Goal: Information Seeking & Learning: Check status

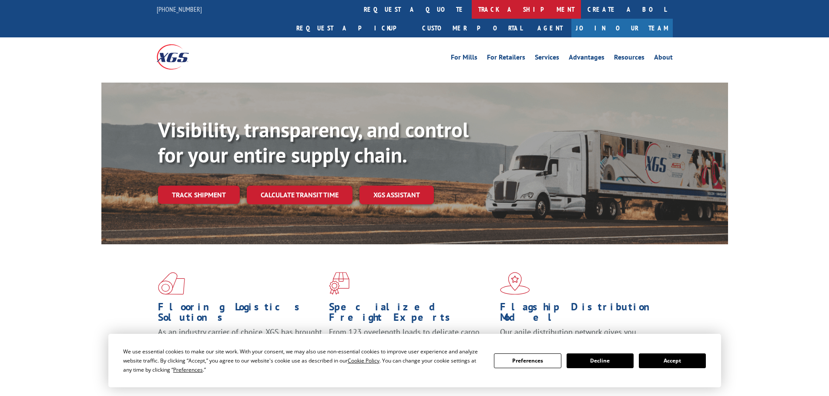
click at [472, 7] on link "track a shipment" at bounding box center [526, 9] width 109 height 19
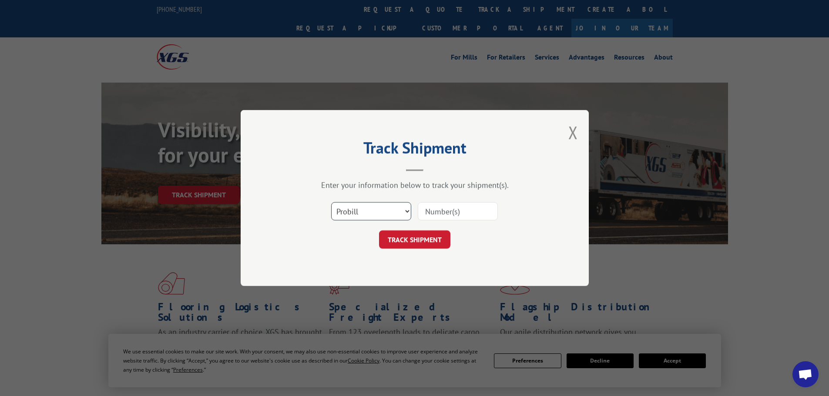
click at [407, 214] on select "Select category... Probill BOL PO" at bounding box center [371, 211] width 80 height 18
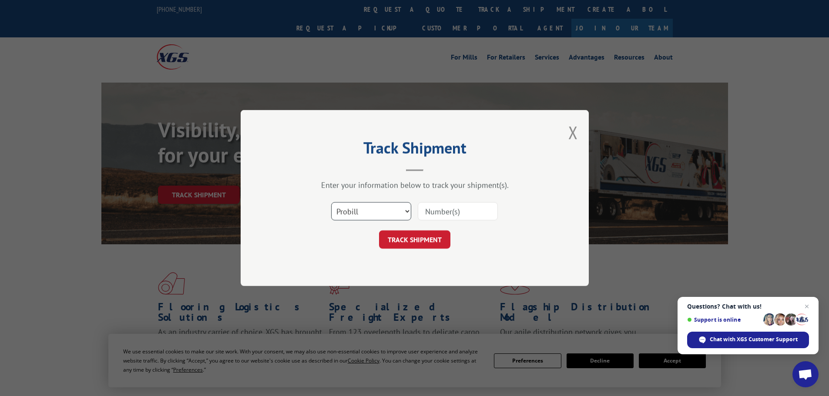
select select "po"
click at [331, 202] on select "Select category... Probill BOL PO" at bounding box center [371, 211] width 80 height 18
click at [423, 206] on input at bounding box center [458, 211] width 80 height 18
paste input "10510861"
type input "10510861"
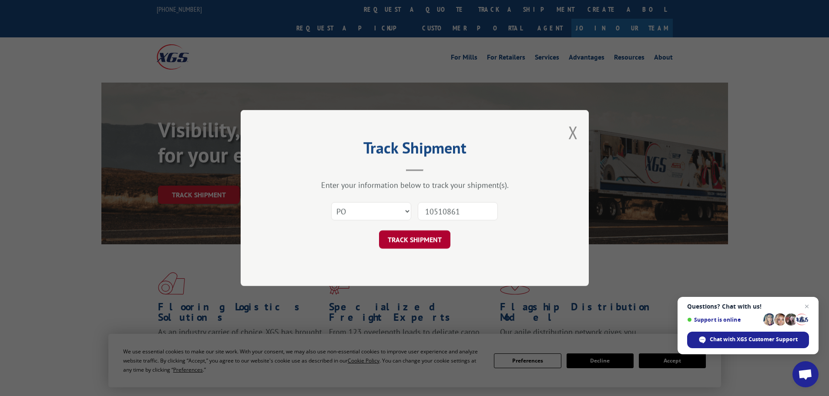
click at [418, 236] on button "TRACK SHIPMENT" at bounding box center [414, 240] width 71 height 18
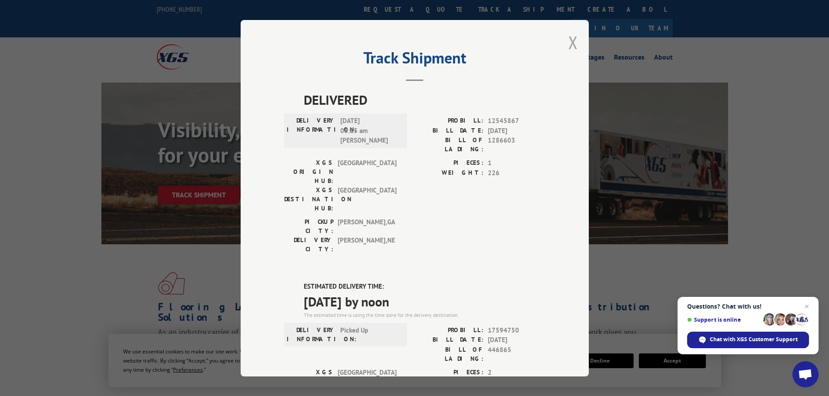
click at [568, 43] on button "Close modal" at bounding box center [573, 42] width 10 height 23
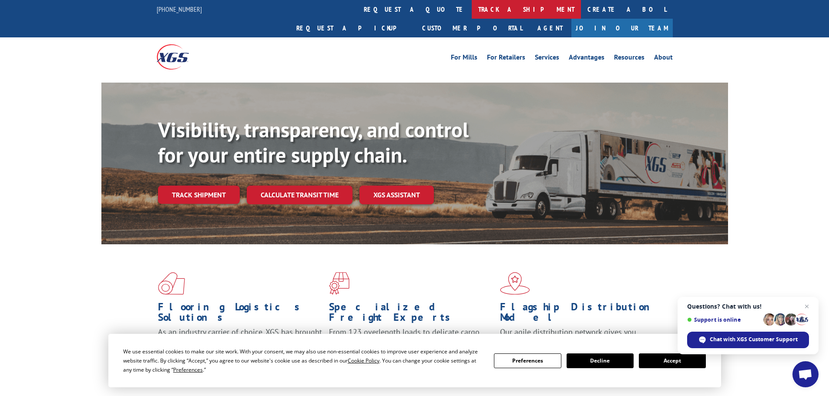
click at [472, 8] on link "track a shipment" at bounding box center [526, 9] width 109 height 19
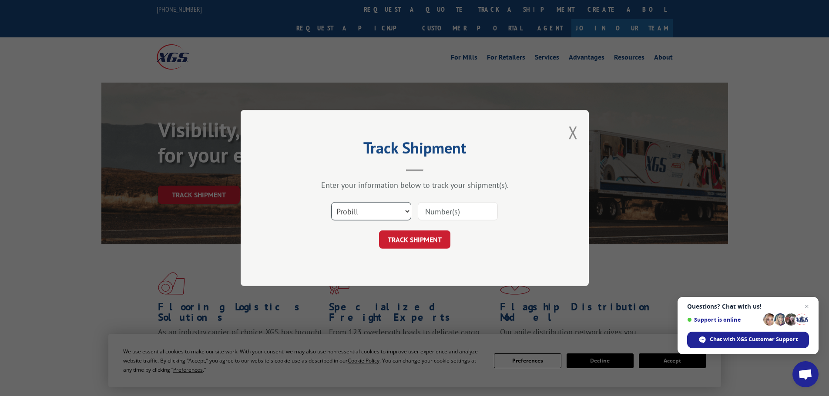
click at [380, 213] on select "Select category... Probill BOL PO" at bounding box center [371, 211] width 80 height 18
select select "po"
click at [331, 202] on select "Select category... Probill BOL PO" at bounding box center [371, 211] width 80 height 18
click at [427, 208] on input at bounding box center [458, 211] width 80 height 18
paste input "10510864"
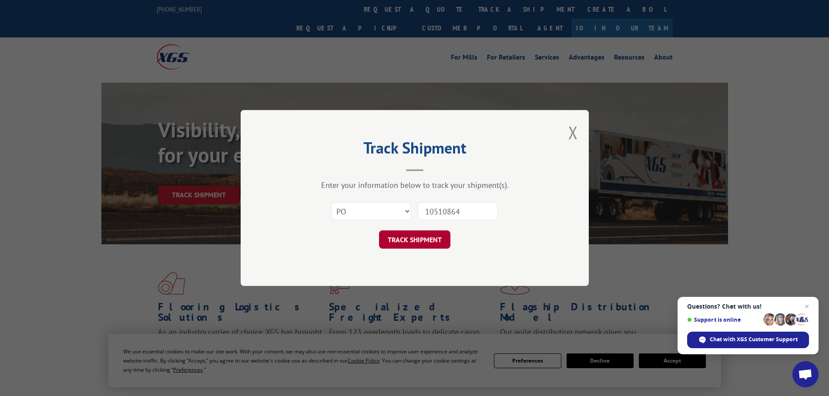
type input "10510864"
click at [420, 238] on button "TRACK SHIPMENT" at bounding box center [414, 240] width 71 height 18
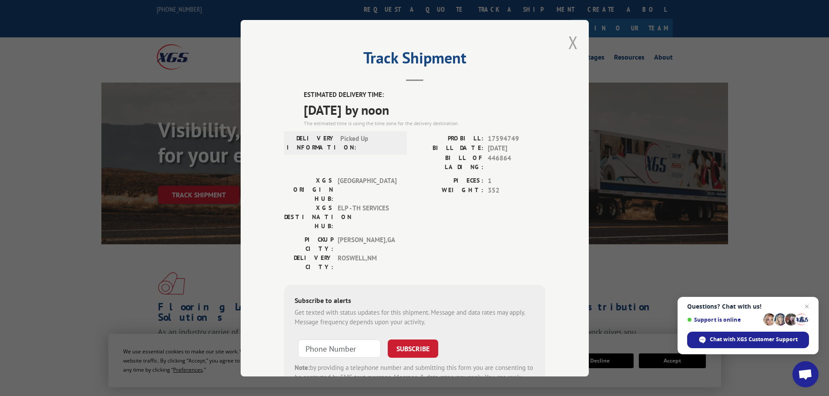
click at [569, 42] on button "Close modal" at bounding box center [573, 42] width 10 height 23
